Goal: Information Seeking & Learning: Learn about a topic

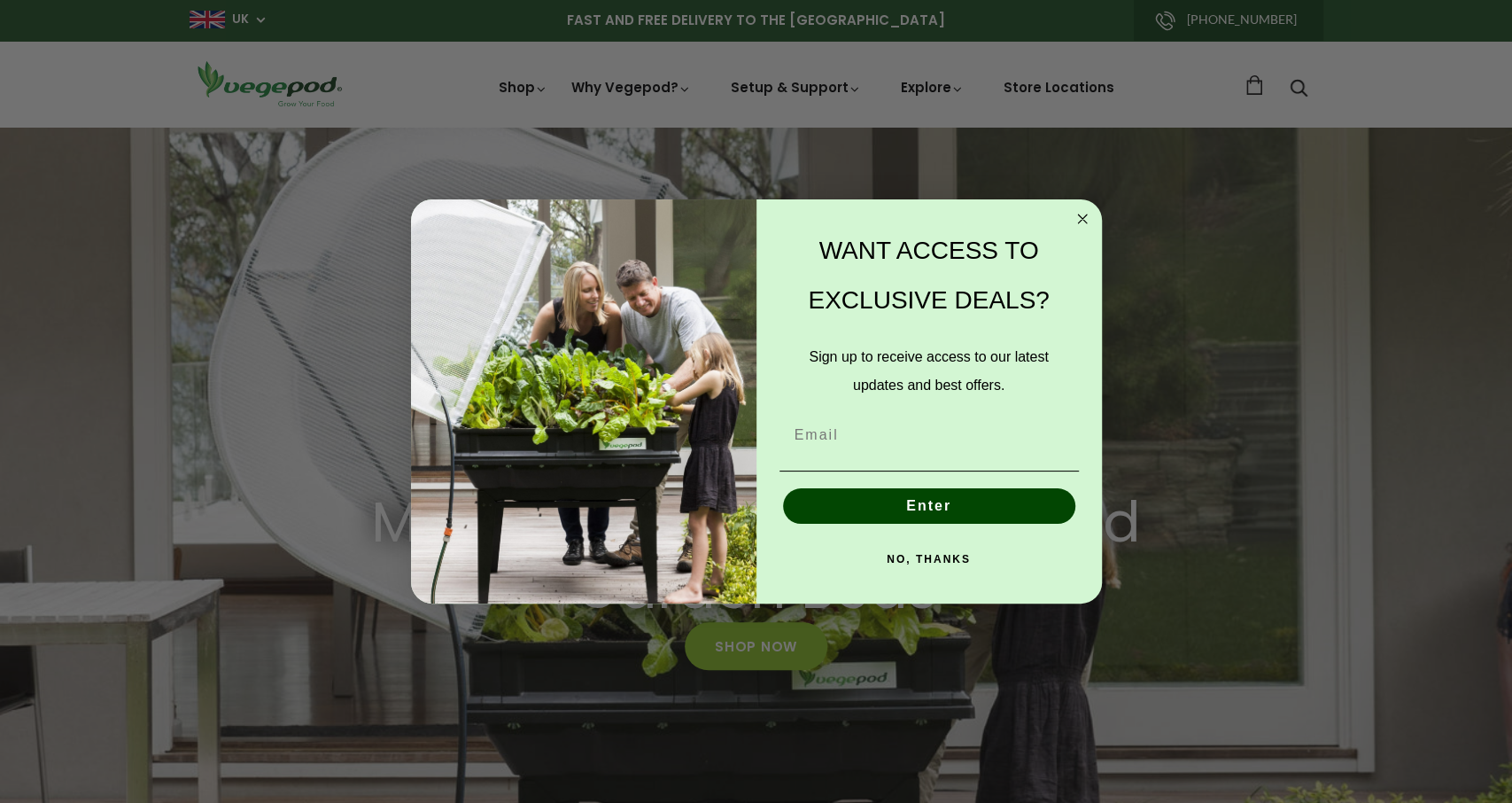
click at [1083, 218] on icon "Close dialog" at bounding box center [1082, 218] width 9 height 9
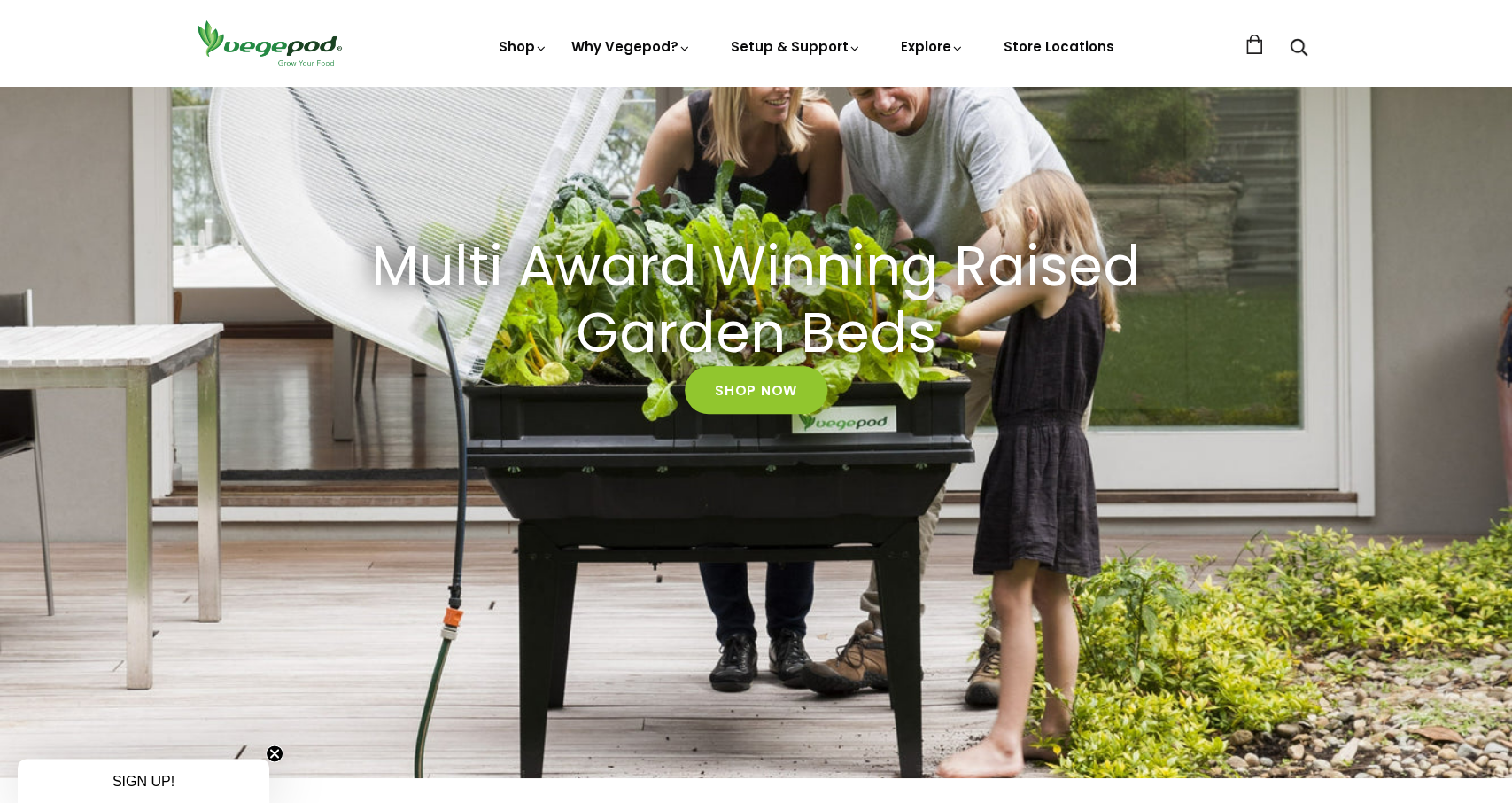
scroll to position [257, 0]
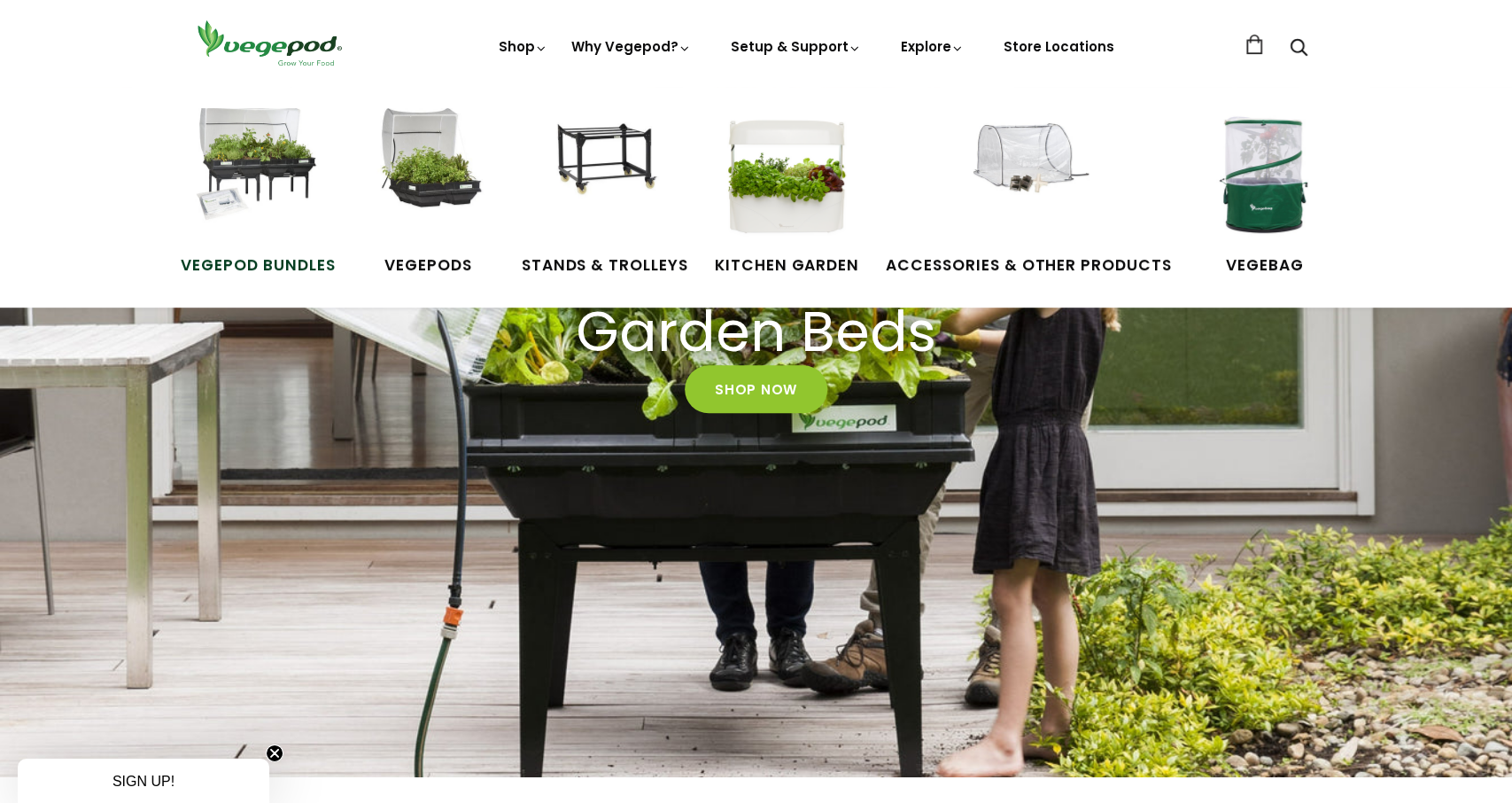
click at [275, 209] on img at bounding box center [258, 174] width 133 height 133
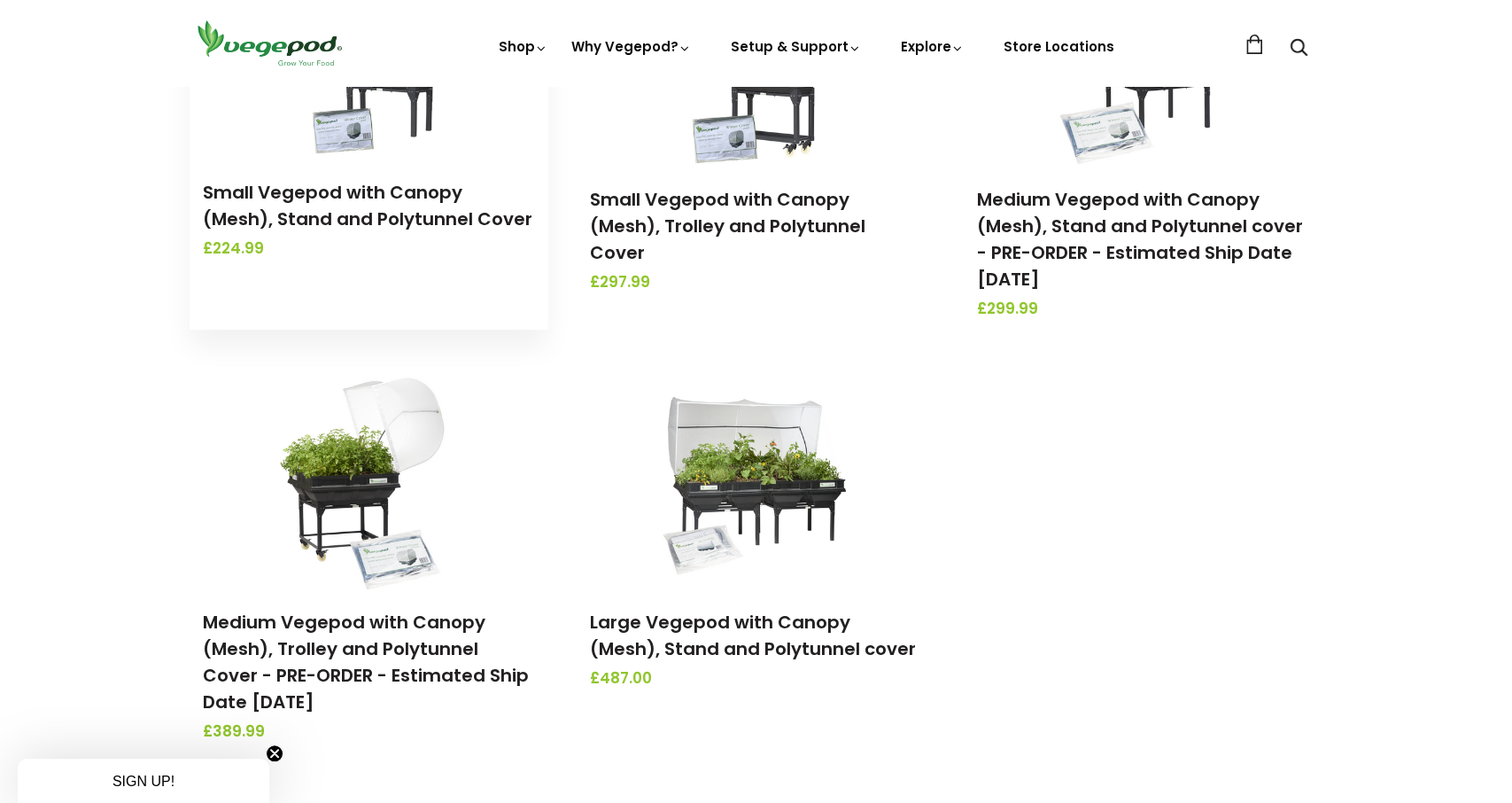
scroll to position [388, 0]
click at [382, 208] on link "Small Vegepod with Canopy (Mesh), Stand and Polytunnel Cover" at bounding box center [367, 205] width 330 height 52
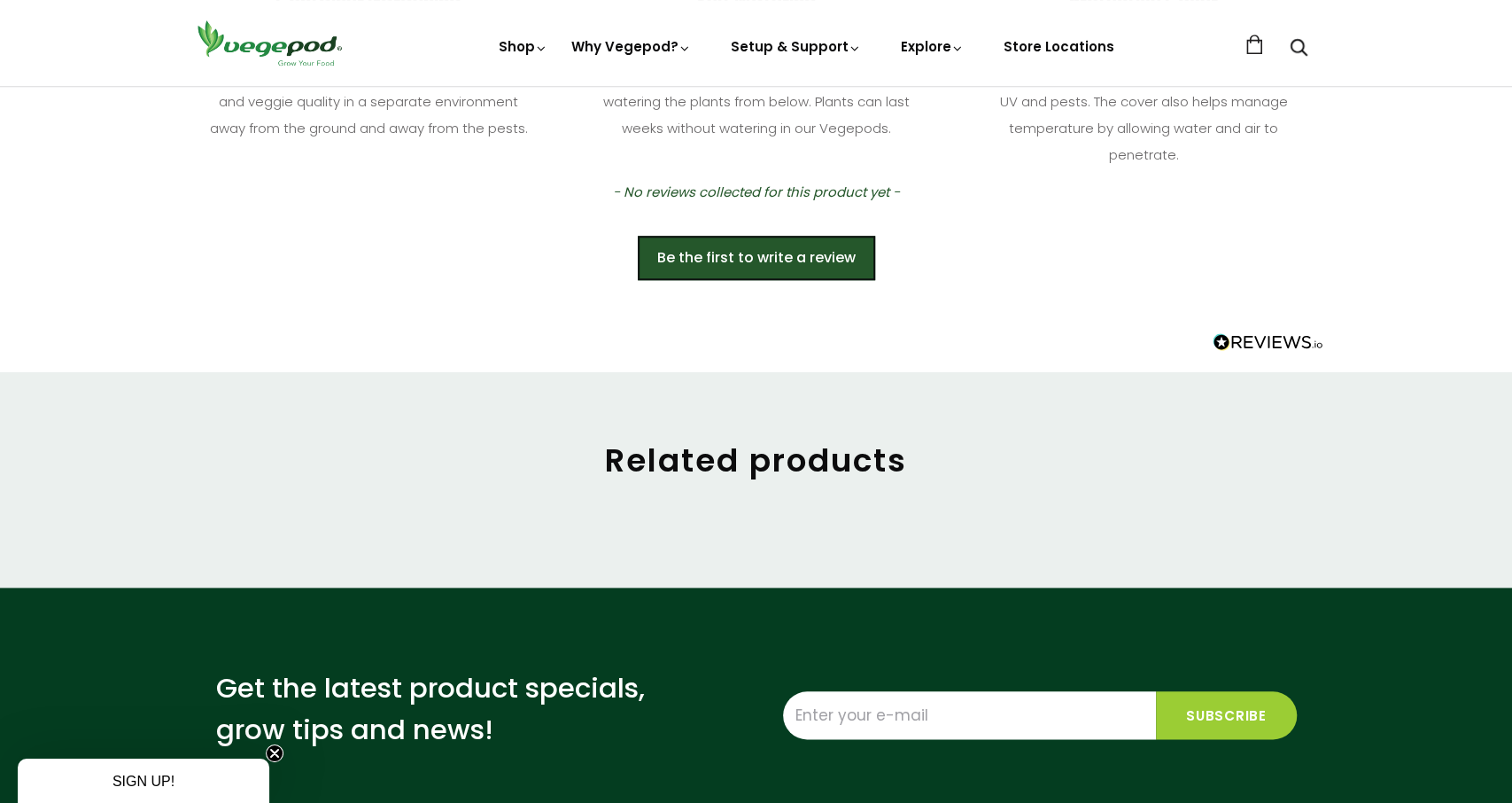
scroll to position [1005, 0]
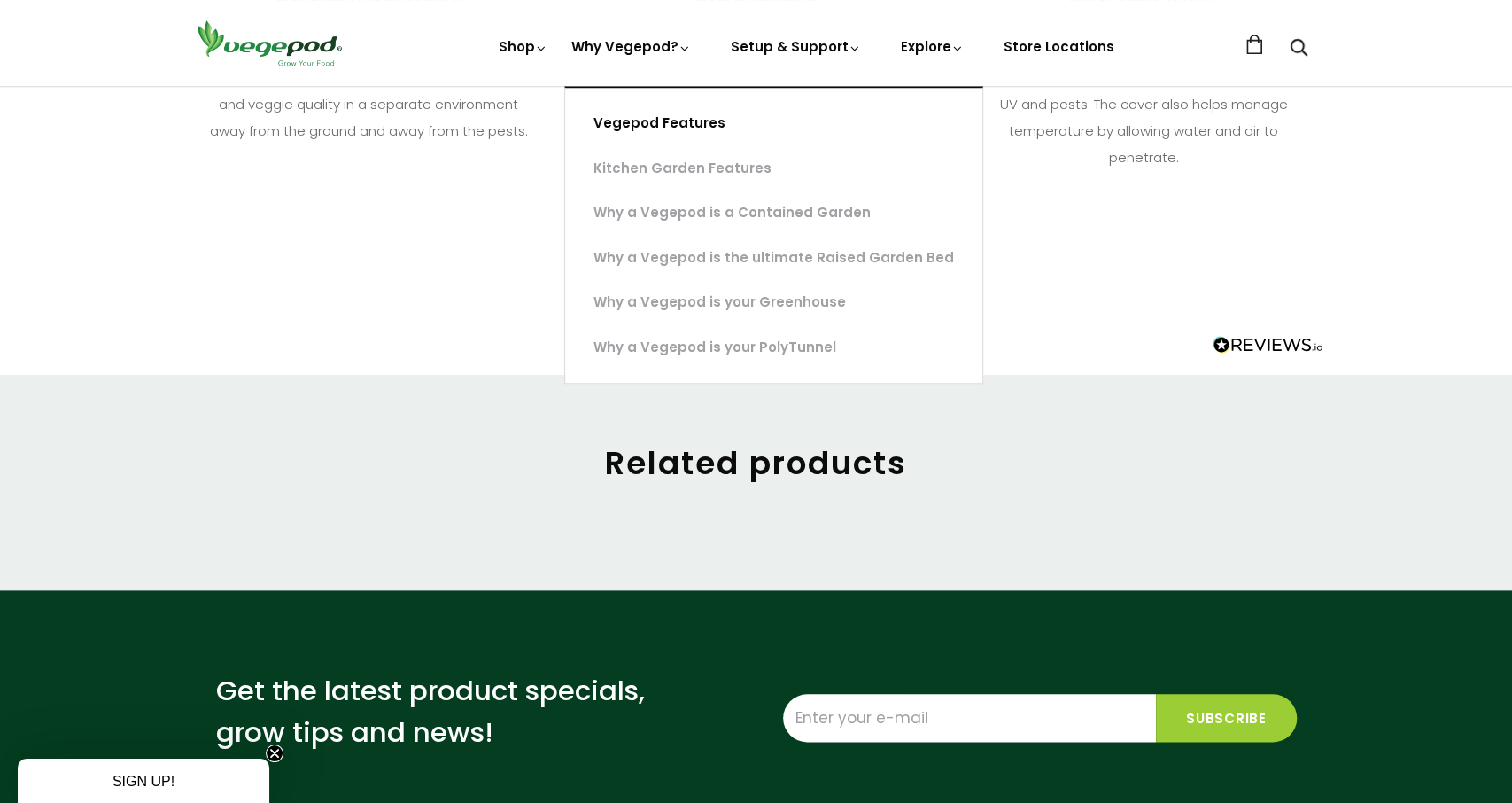
click at [671, 117] on link "Vegepod Features" at bounding box center [774, 123] width 418 height 45
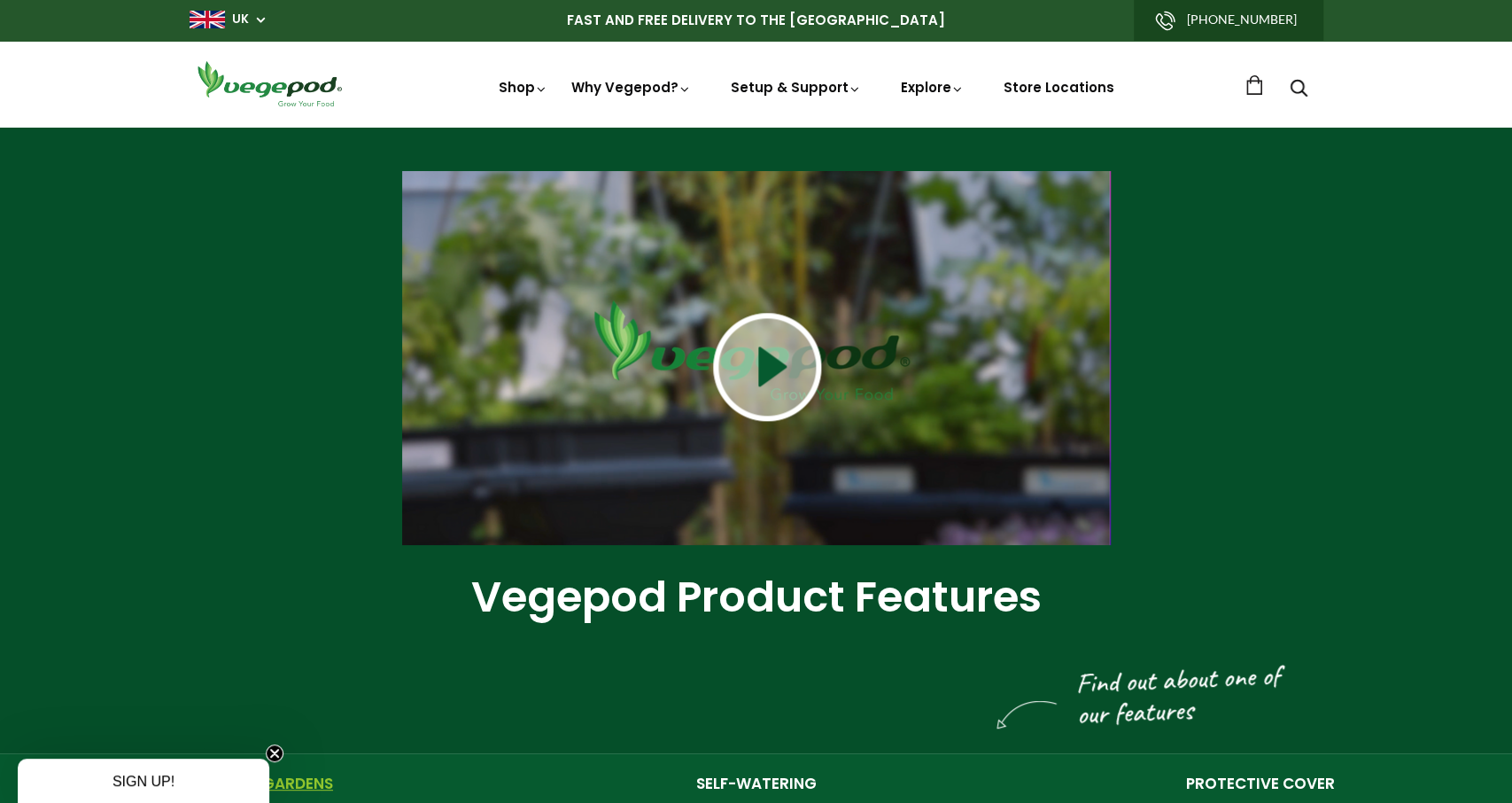
click at [793, 367] on img at bounding box center [767, 367] width 108 height 108
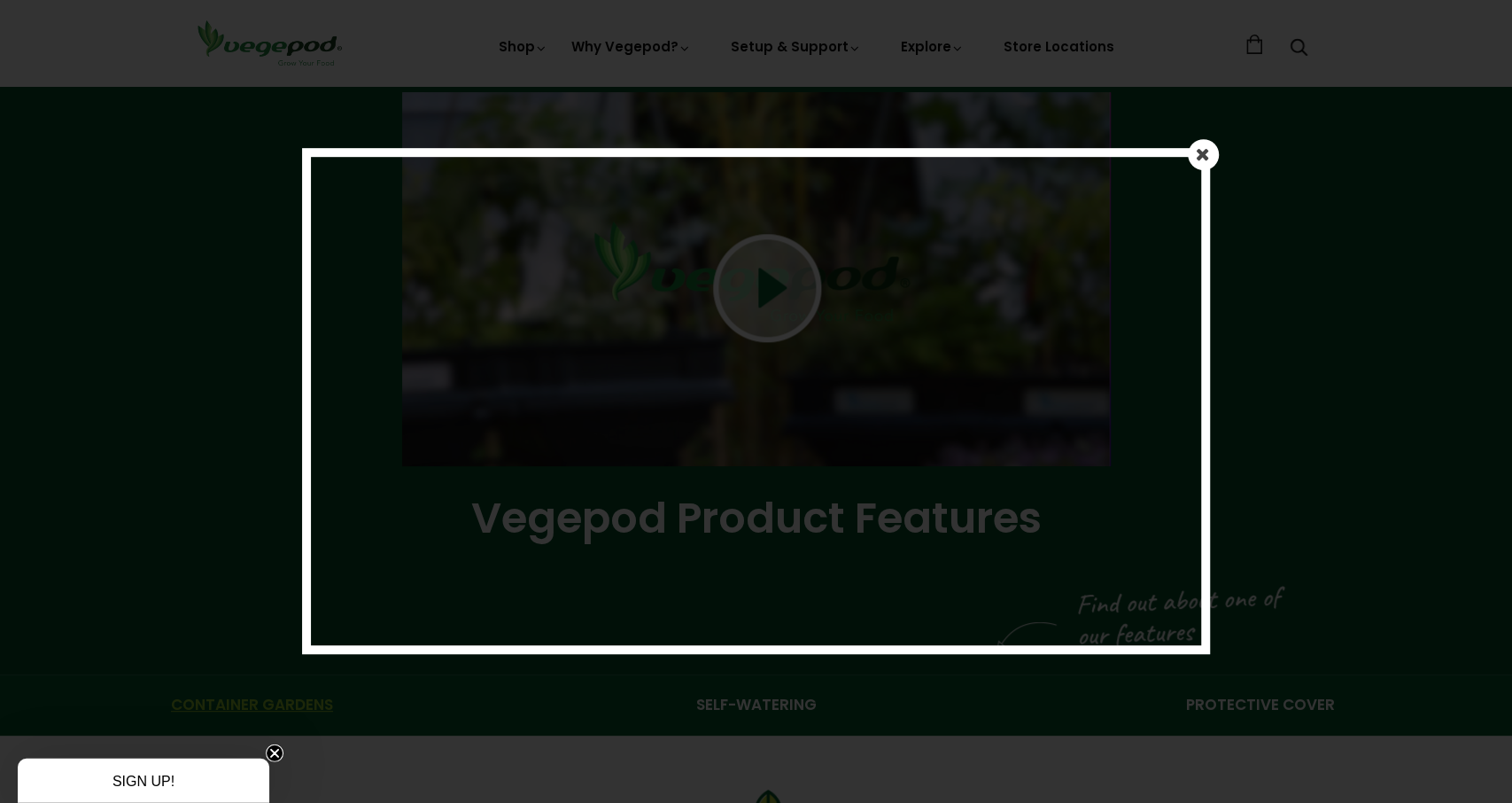
scroll to position [78, 0]
click at [370, 108] on div at bounding box center [756, 401] width 1512 height 803
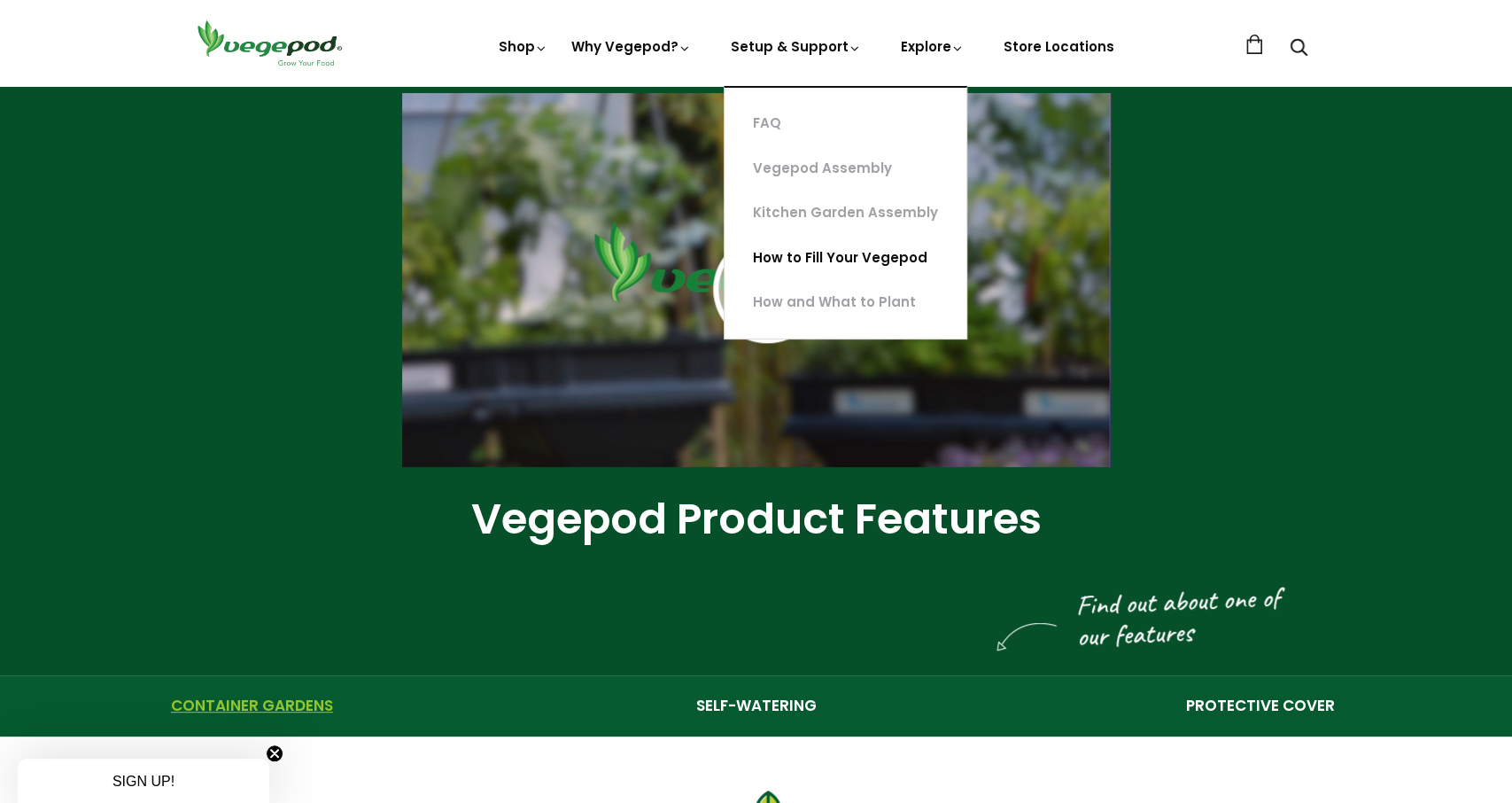
click at [805, 251] on link "How to Fill Your Vegepod" at bounding box center [845, 258] width 242 height 45
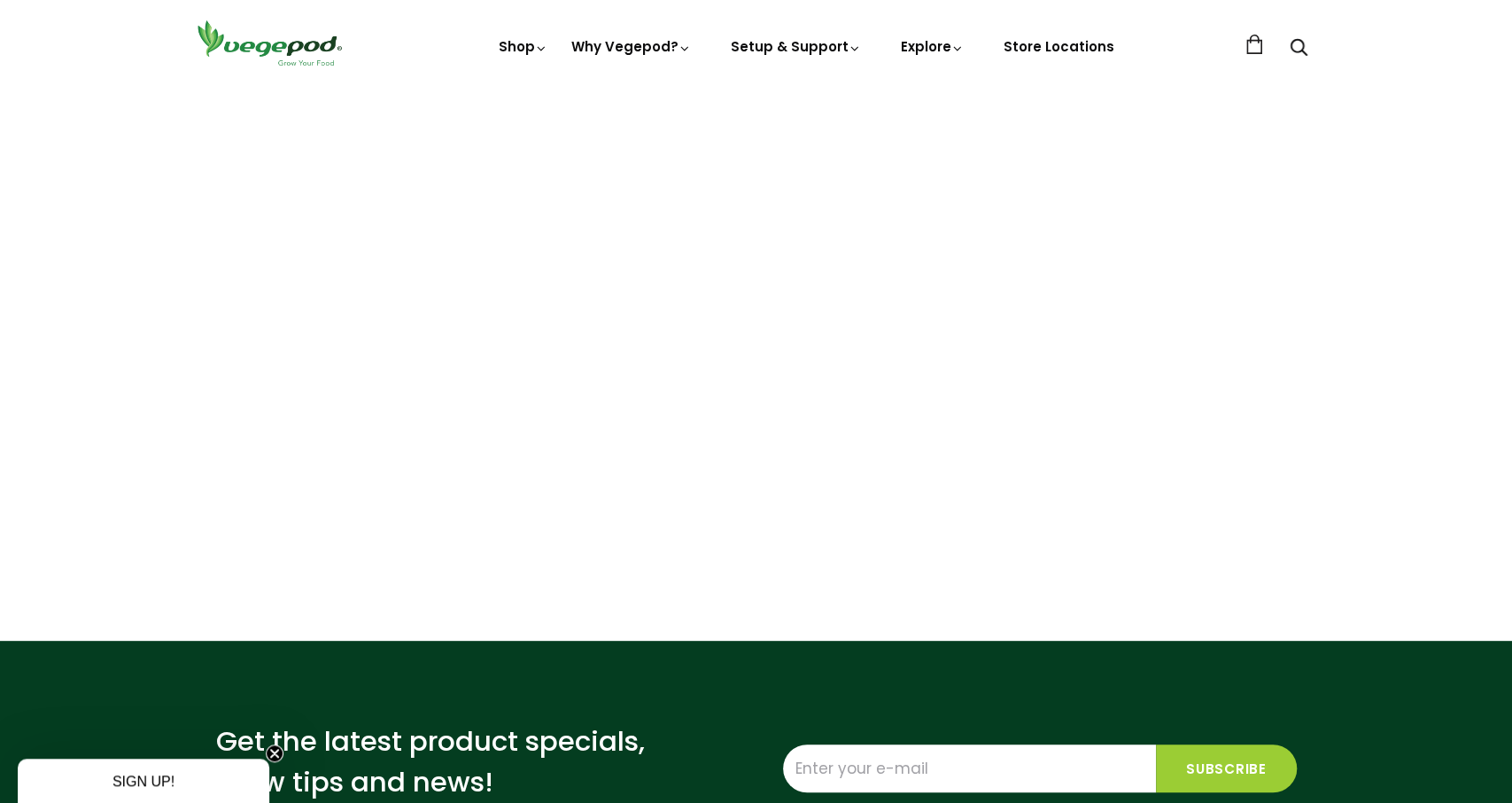
scroll to position [178, 0]
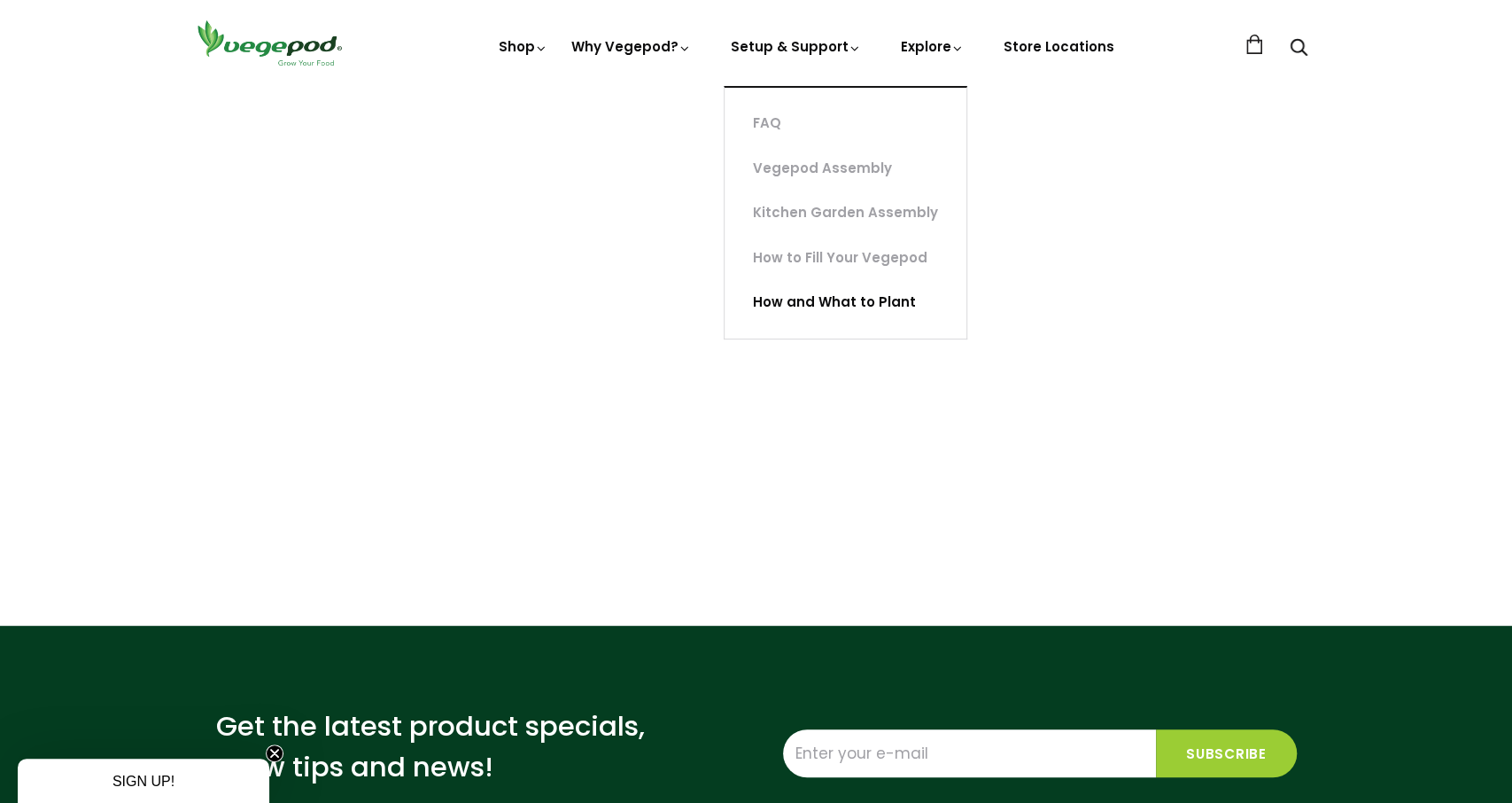
click at [793, 305] on link "How and What to Plant" at bounding box center [845, 302] width 242 height 45
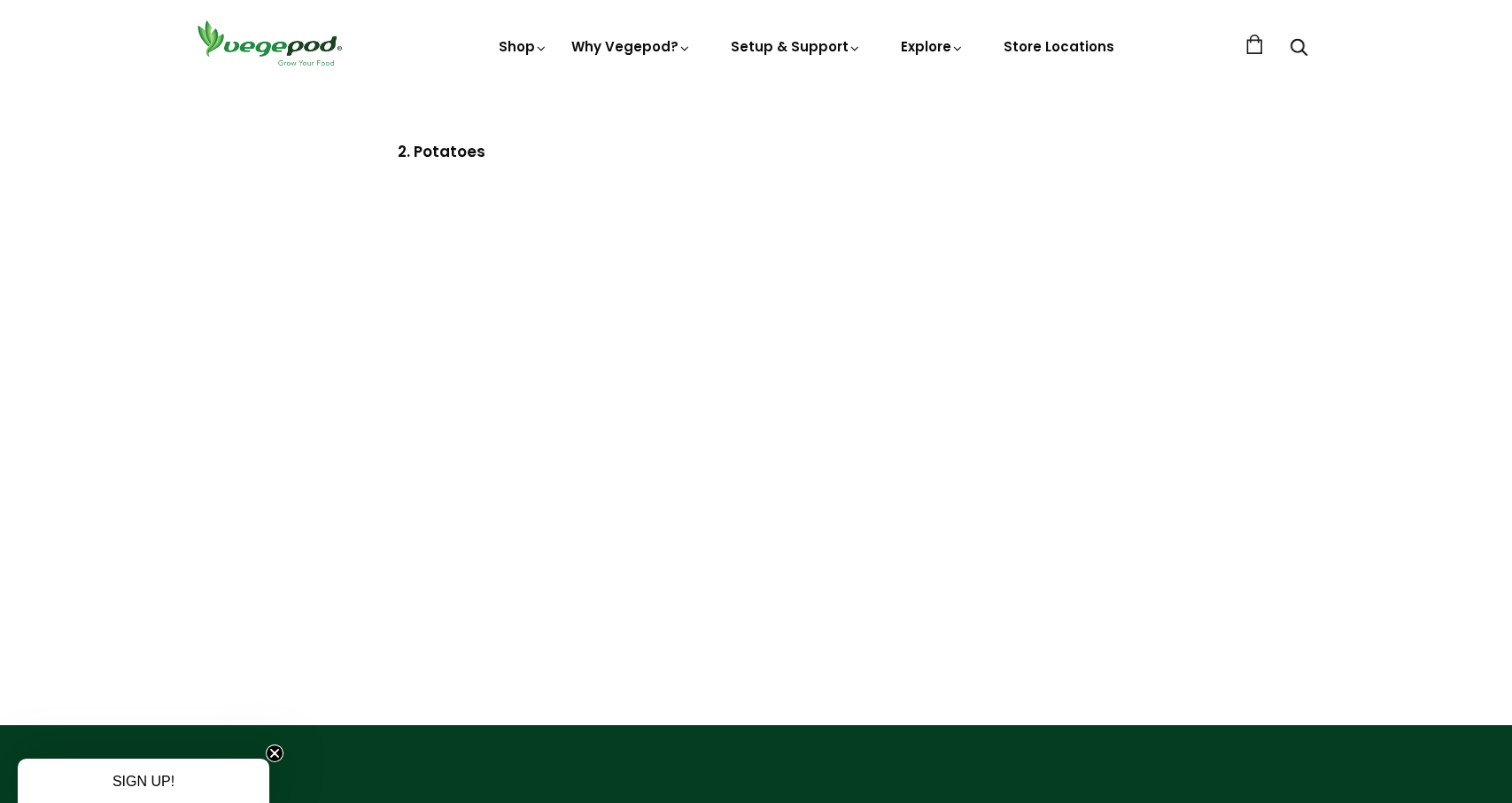
scroll to position [4360, 0]
